Goal: Task Accomplishment & Management: Use online tool/utility

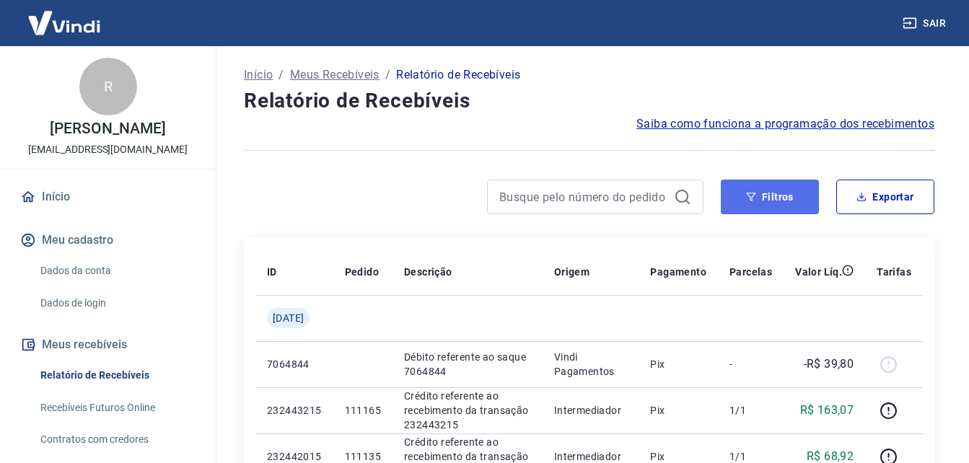
click at [754, 185] on button "Filtros" at bounding box center [770, 197] width 98 height 35
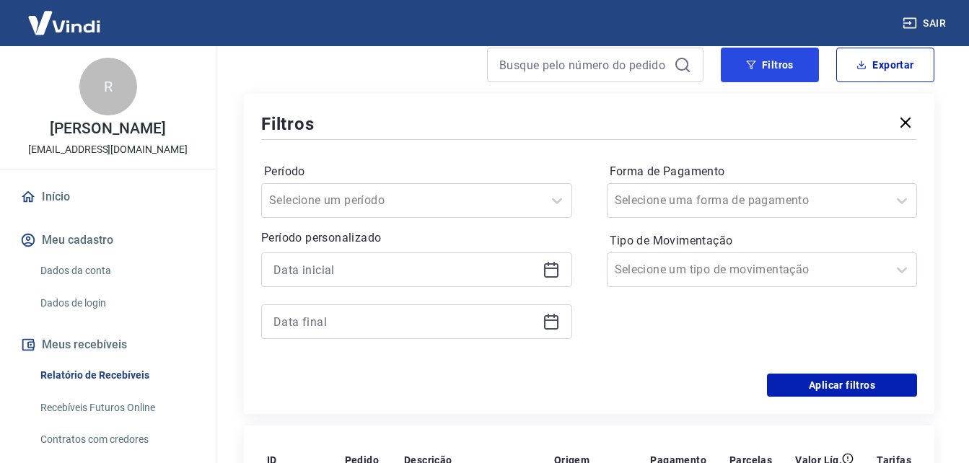
scroll to position [144, 0]
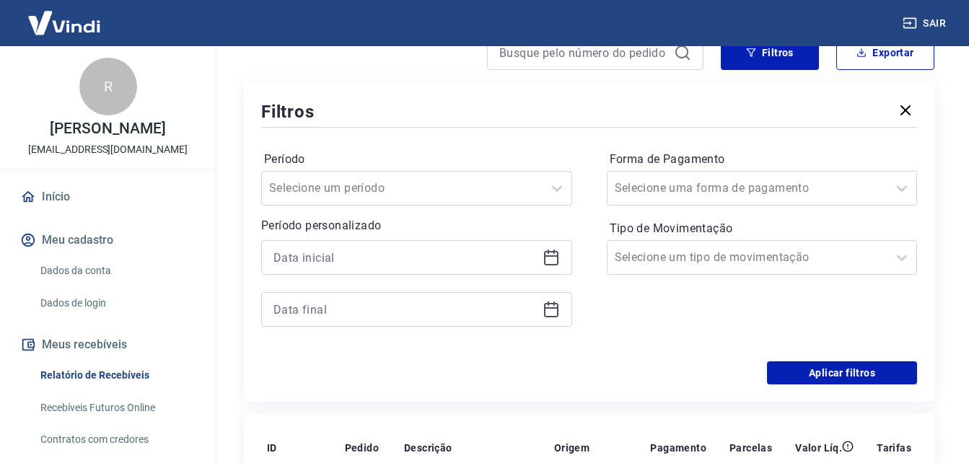
click at [554, 258] on icon at bounding box center [551, 257] width 17 height 17
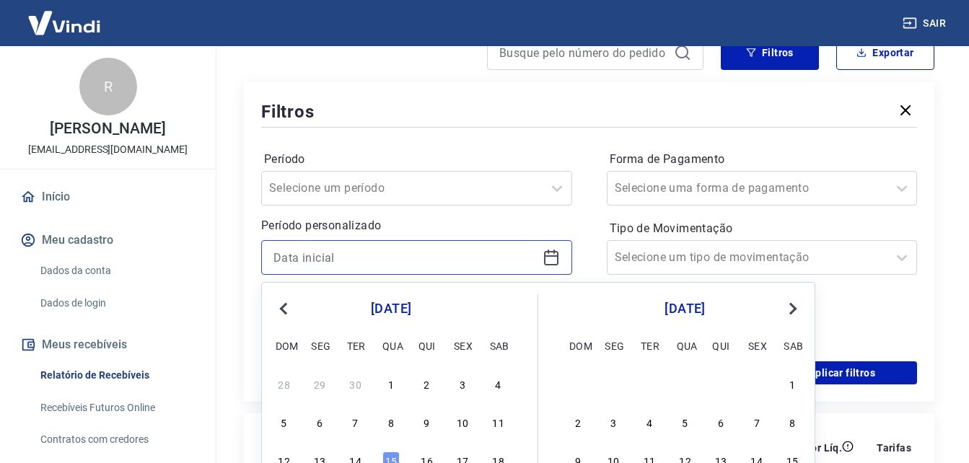
scroll to position [217, 0]
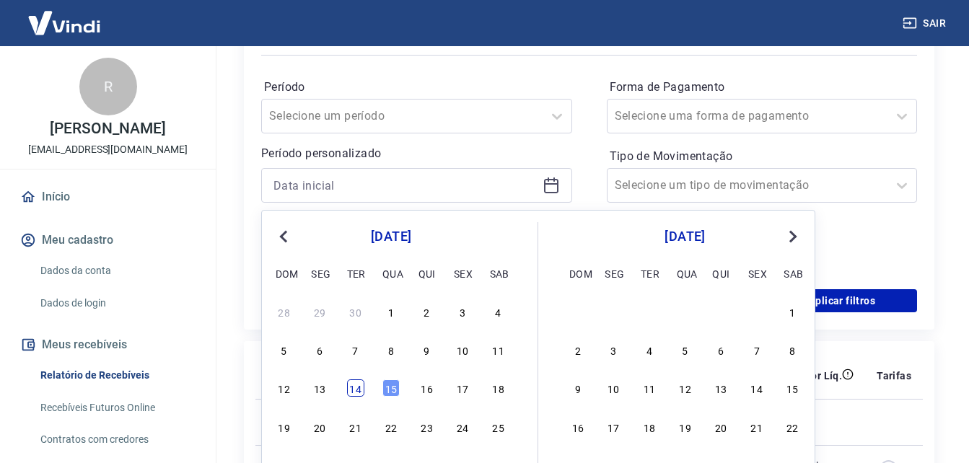
click at [351, 389] on div "14" at bounding box center [355, 388] width 17 height 17
type input "[DATE]"
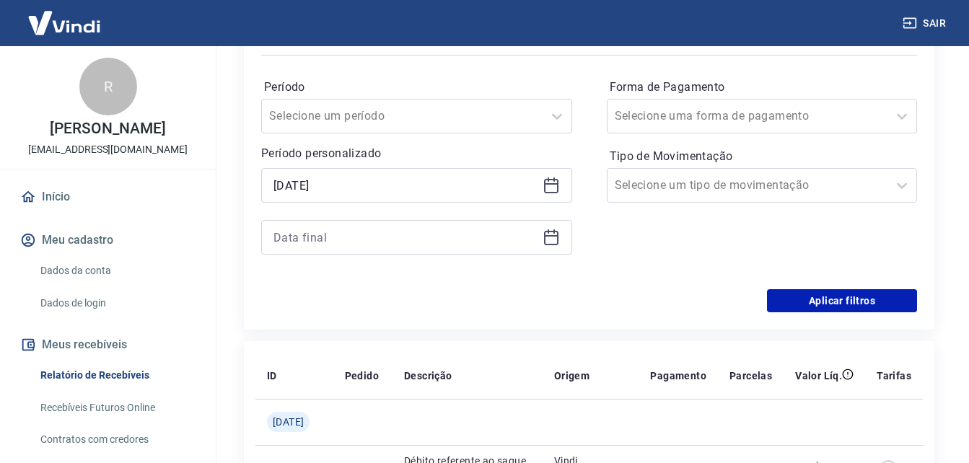
click at [551, 235] on icon at bounding box center [551, 235] width 14 height 1
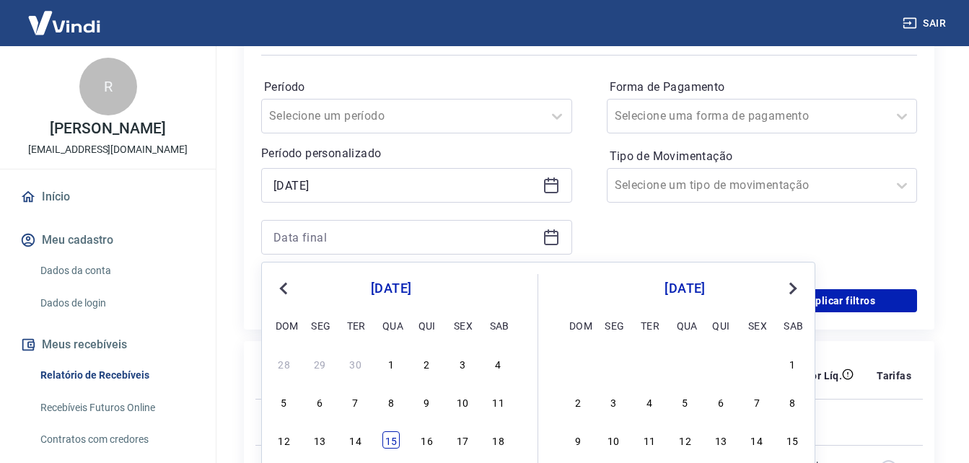
click at [392, 437] on div "15" at bounding box center [391, 440] width 17 height 17
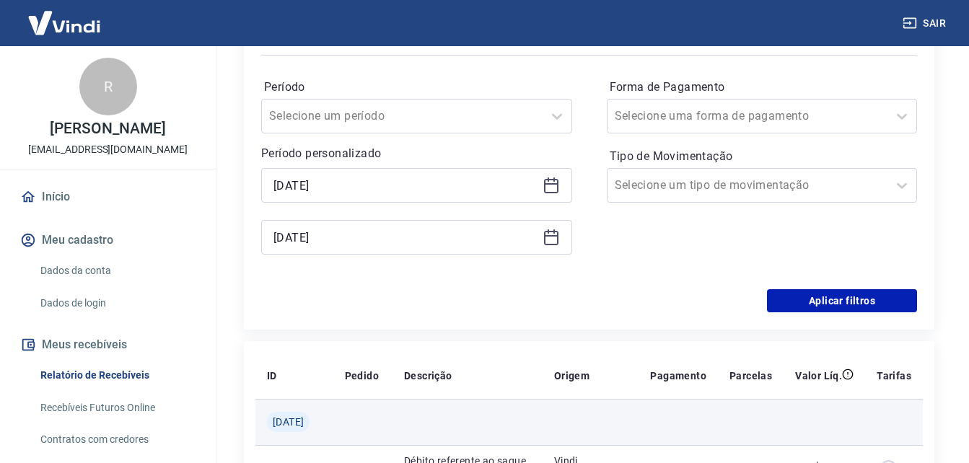
type input "[DATE]"
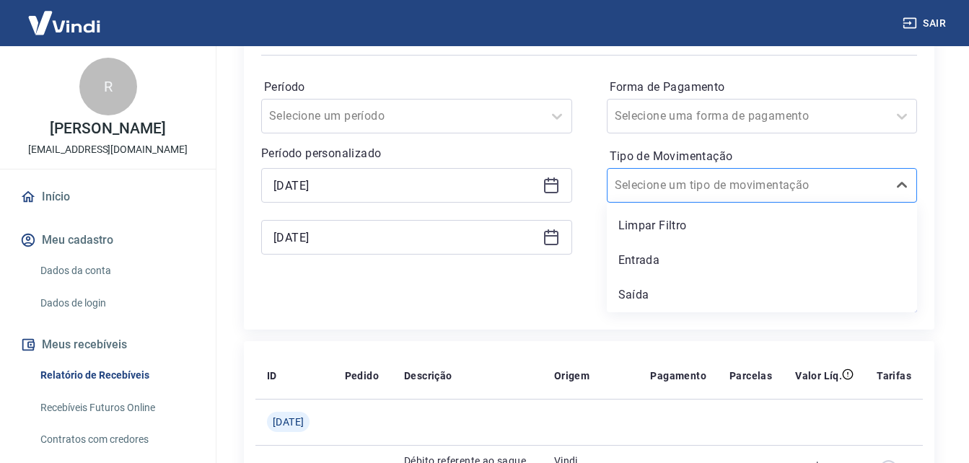
click at [753, 184] on div at bounding box center [748, 185] width 266 height 20
click at [726, 258] on div "Entrada" at bounding box center [762, 260] width 311 height 29
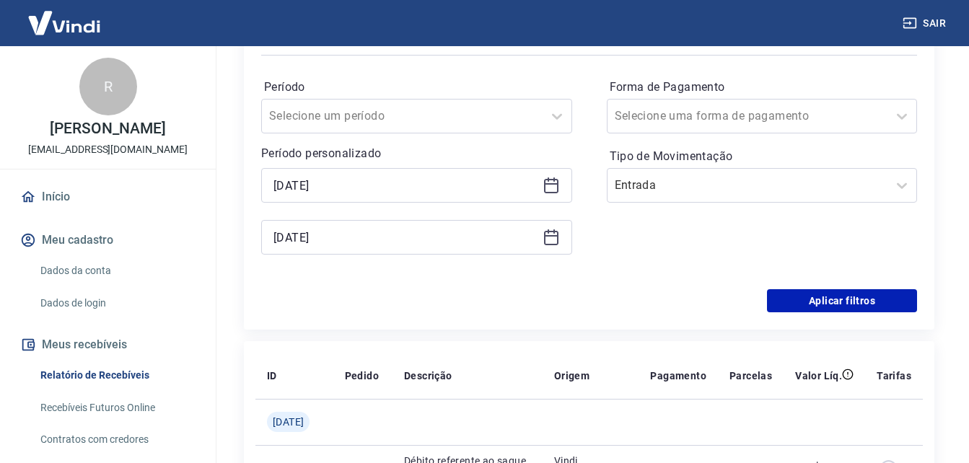
click at [645, 263] on div "Forma de Pagamento Selecione uma forma de pagamento Tipo de Movimentação Entrada" at bounding box center [762, 174] width 311 height 196
click at [855, 306] on button "Aplicar filtros" at bounding box center [842, 300] width 150 height 23
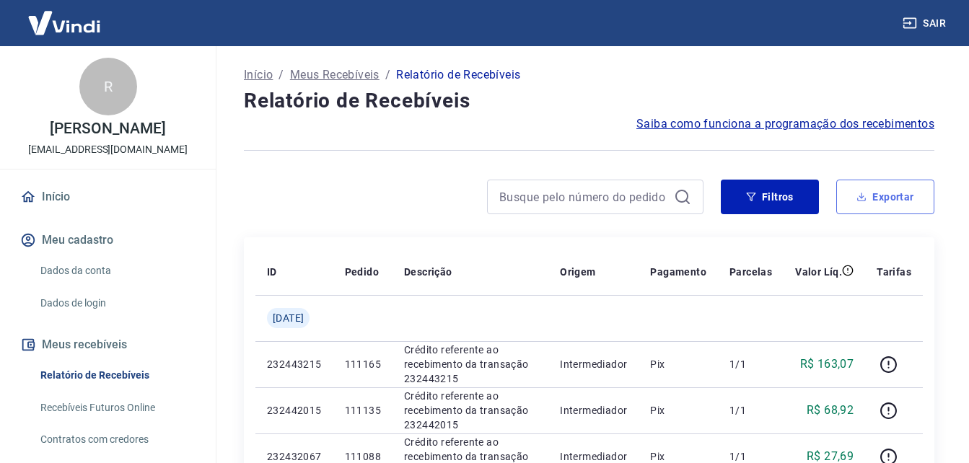
click at [882, 201] on button "Exportar" at bounding box center [885, 197] width 98 height 35
type input "[DATE]"
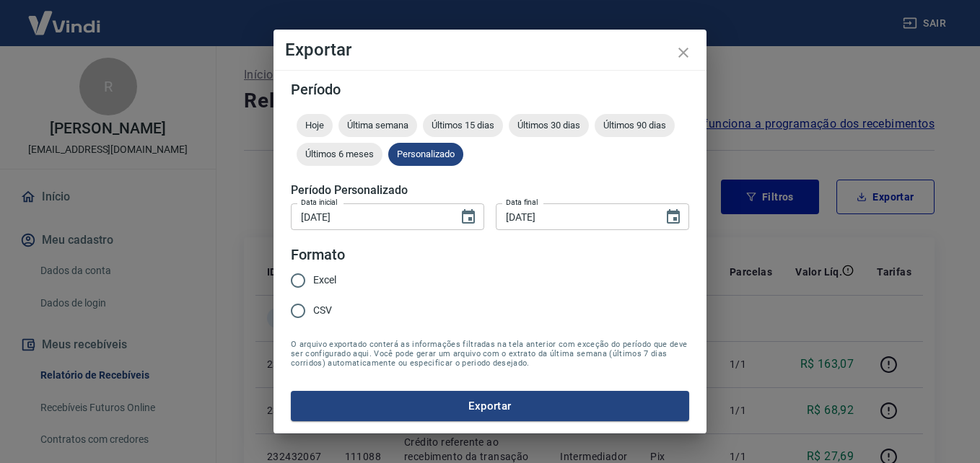
click at [324, 279] on span "Excel" at bounding box center [324, 280] width 23 height 15
click at [313, 279] on input "Excel" at bounding box center [298, 281] width 30 height 30
radio input "true"
drag, startPoint x: 433, startPoint y: 411, endPoint x: 509, endPoint y: 417, distance: 76.0
click at [432, 409] on button "Exportar" at bounding box center [490, 406] width 398 height 30
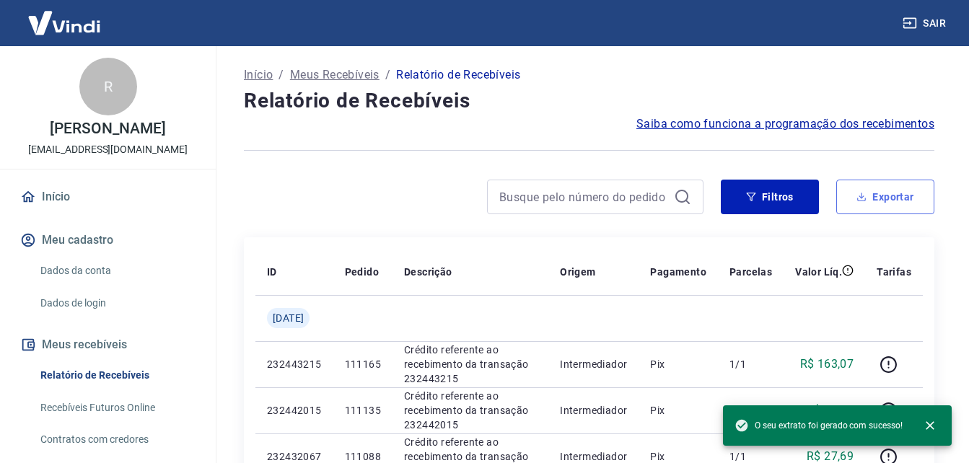
click at [881, 191] on button "Exportar" at bounding box center [885, 197] width 98 height 35
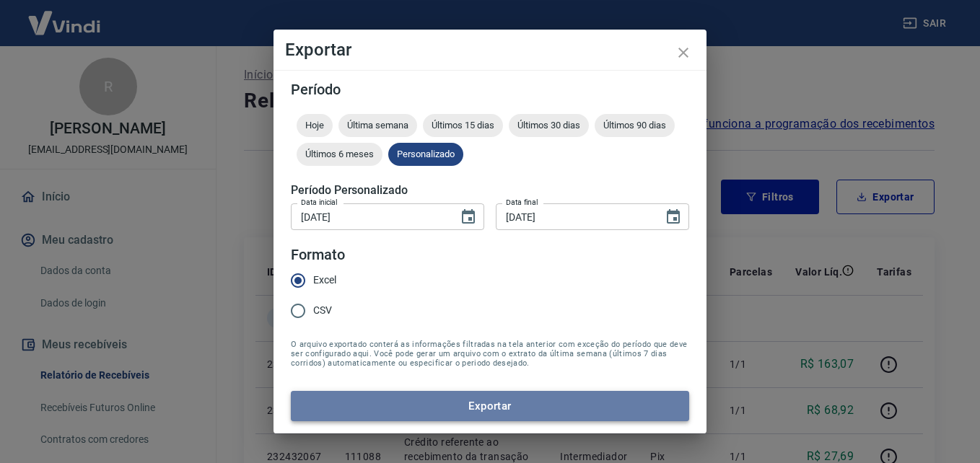
click at [507, 405] on button "Exportar" at bounding box center [490, 406] width 398 height 30
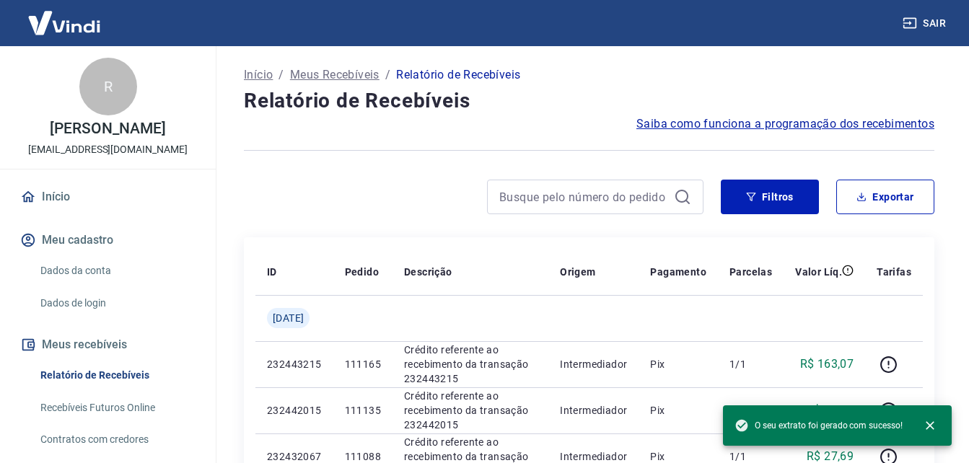
click at [515, 167] on div at bounding box center [589, 150] width 691 height 35
